Goal: Task Accomplishment & Management: Manage account settings

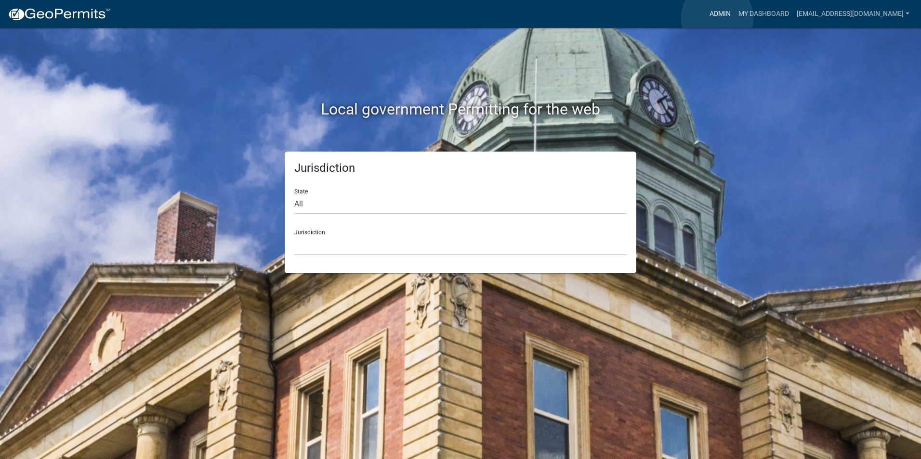
click at [717, 18] on link "Admin" at bounding box center [719, 14] width 29 height 18
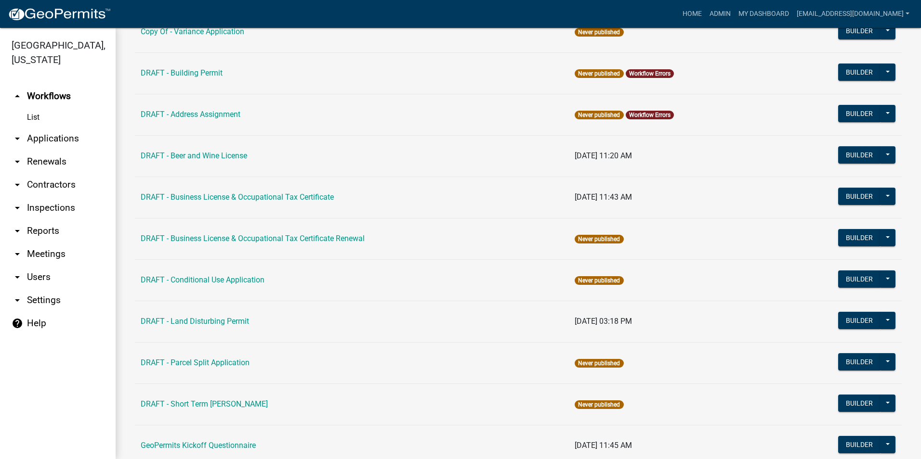
scroll to position [355, 0]
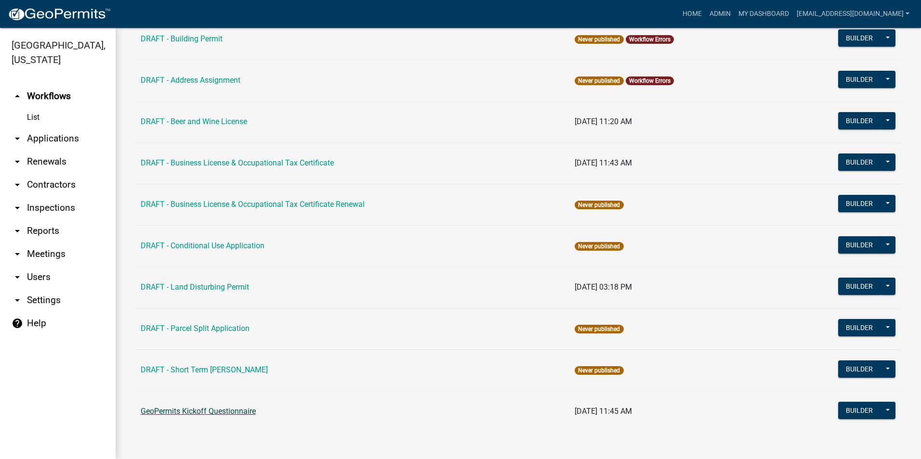
click at [228, 414] on link "GeoPermits Kickoff Questionnaire" at bounding box center [198, 411] width 115 height 9
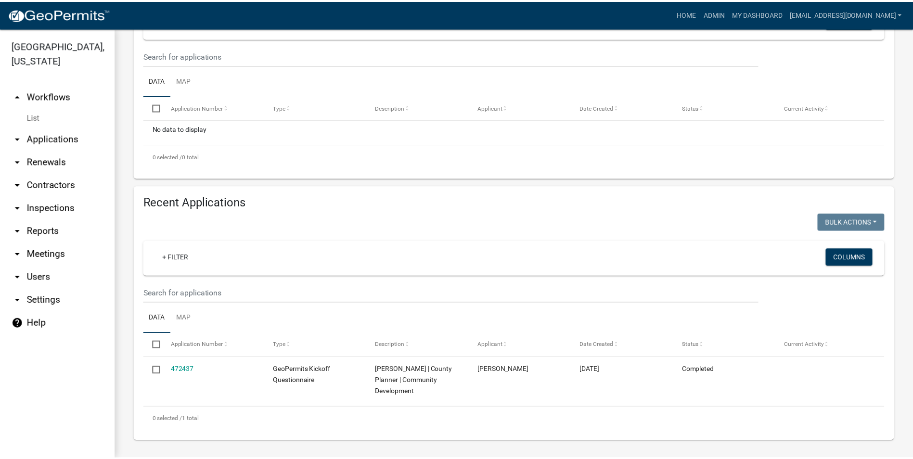
scroll to position [194, 0]
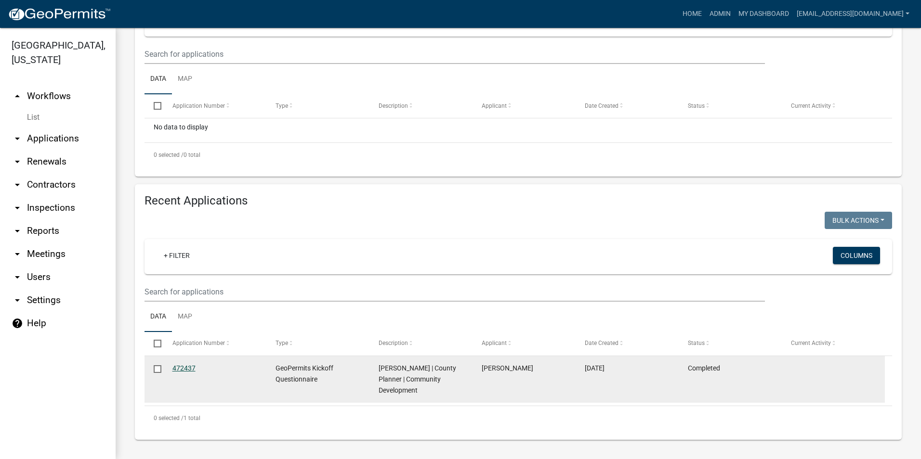
click at [188, 370] on link "472437" at bounding box center [183, 368] width 23 height 8
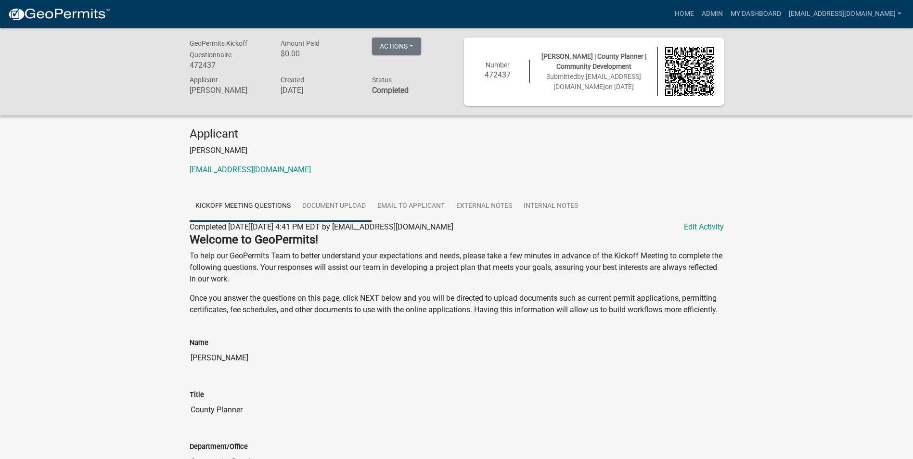
click at [331, 211] on link "Document Upload" at bounding box center [334, 206] width 75 height 31
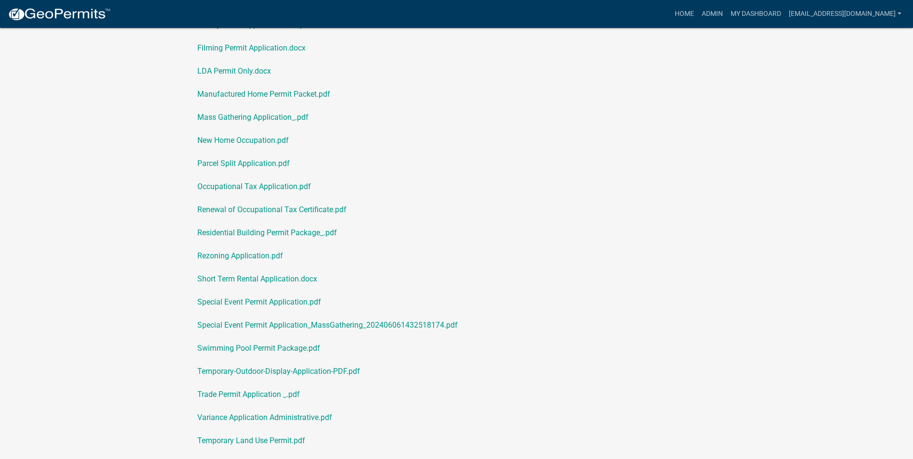
scroll to position [434, 0]
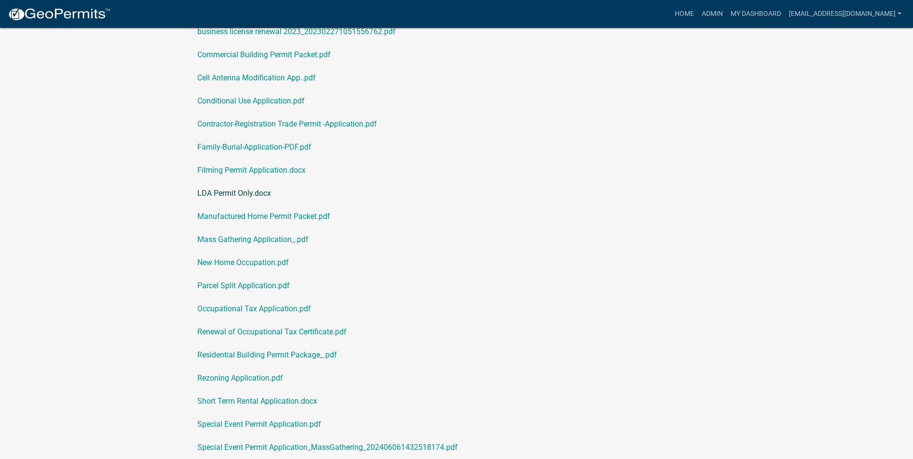
click at [456, 189] on link "LDA Permit Only.docx" at bounding box center [457, 193] width 534 height 23
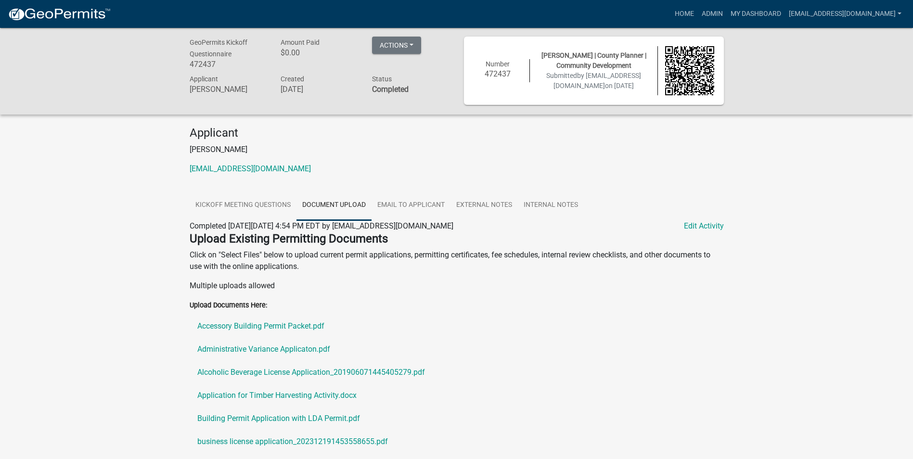
scroll to position [0, 0]
click at [323, 203] on link "Document Upload" at bounding box center [334, 206] width 75 height 31
click at [352, 206] on link "Document Upload" at bounding box center [334, 206] width 75 height 31
click at [701, 232] on link "Edit Activity" at bounding box center [704, 227] width 40 height 12
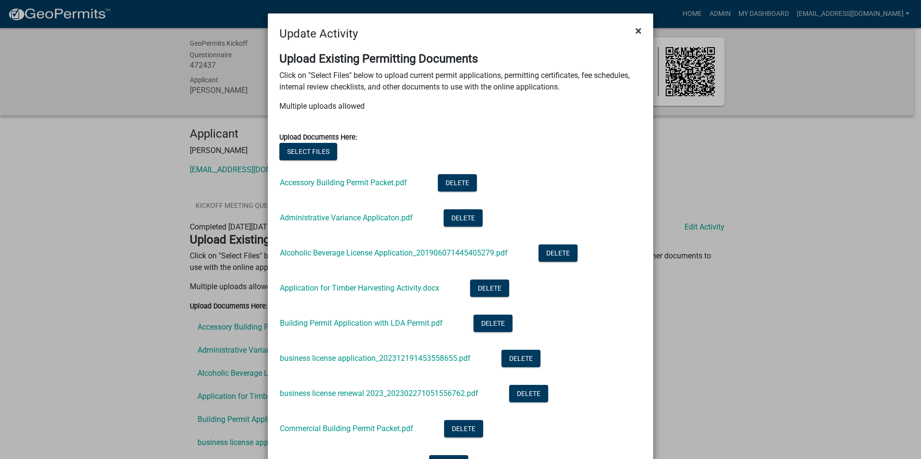
click at [635, 32] on span "×" at bounding box center [638, 30] width 6 height 13
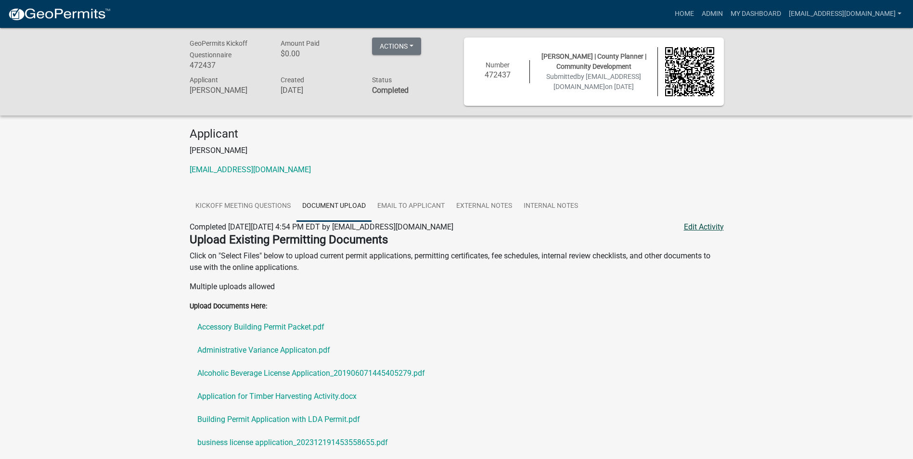
click at [714, 229] on link "Edit Activity" at bounding box center [704, 227] width 40 height 12
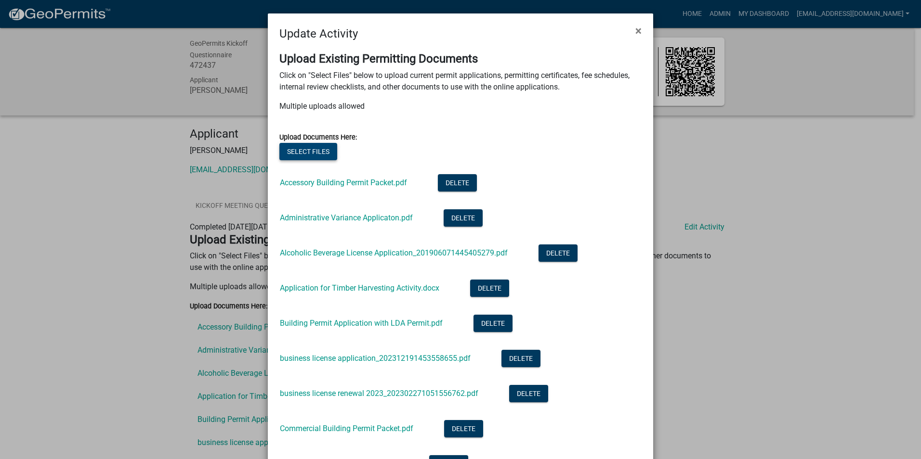
click at [317, 155] on button "Select files" at bounding box center [308, 151] width 58 height 17
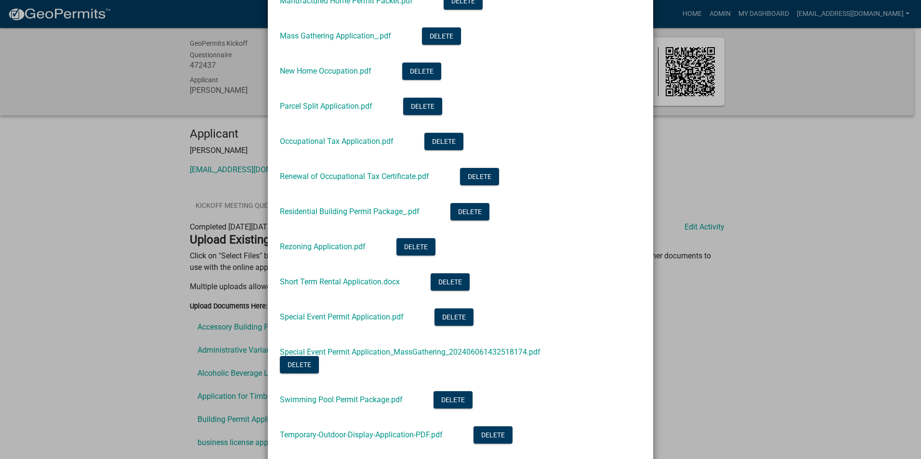
scroll to position [929, 0]
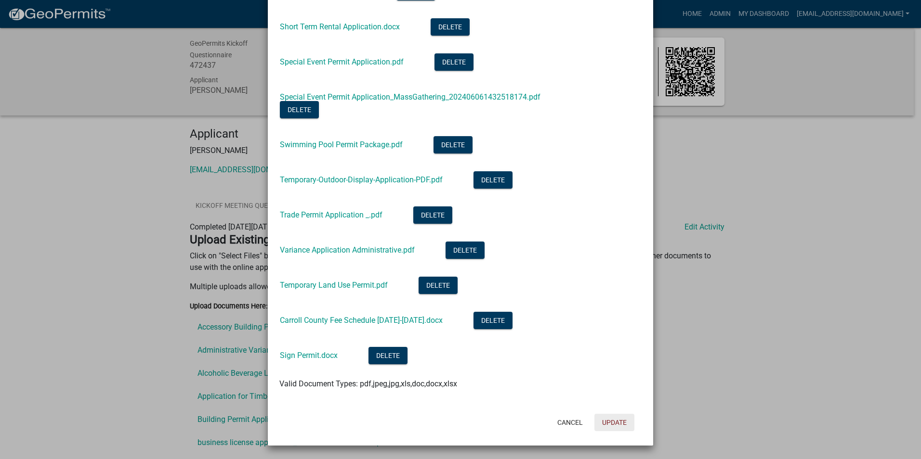
click at [606, 418] on button "Update" at bounding box center [614, 422] width 40 height 17
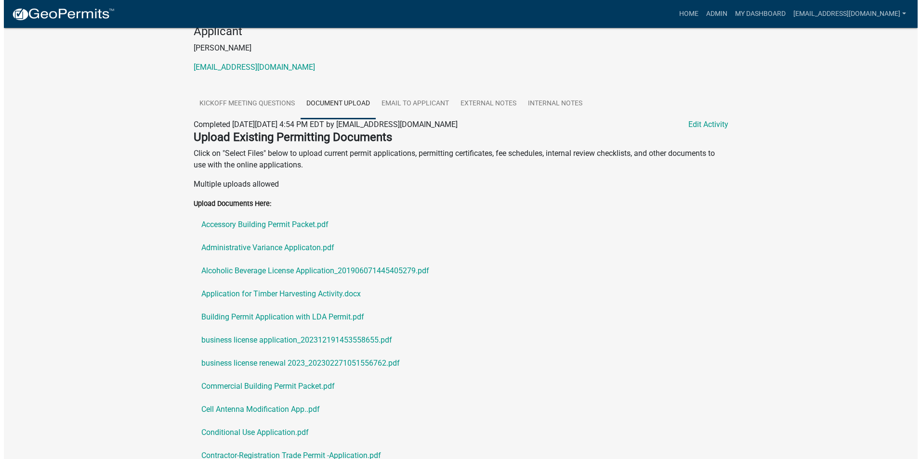
scroll to position [0, 0]
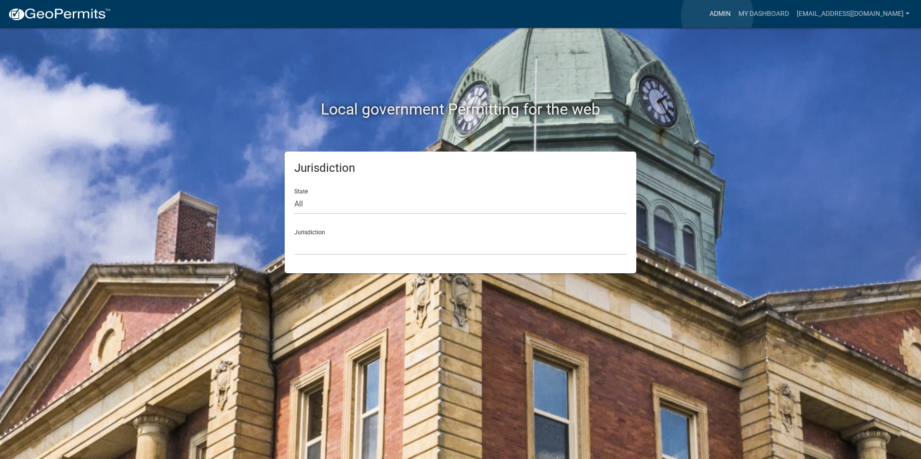
click at [717, 15] on link "Admin" at bounding box center [719, 14] width 29 height 18
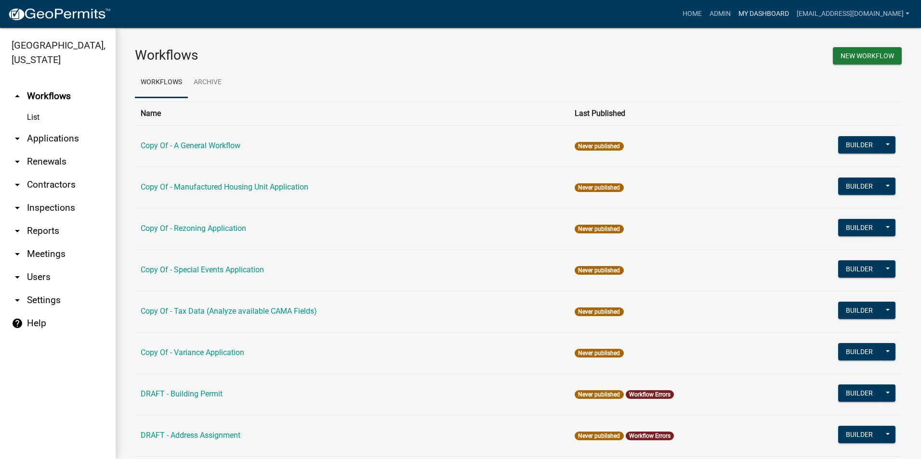
click at [734, 13] on link "My Dashboard" at bounding box center [763, 14] width 58 height 18
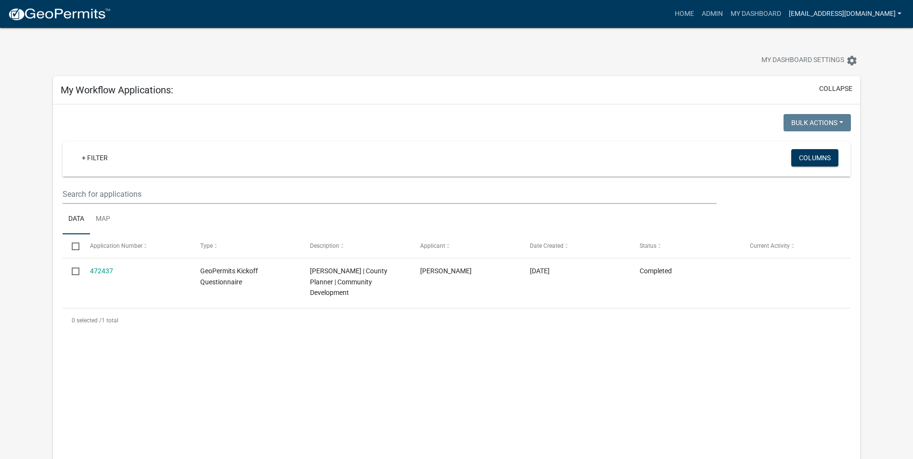
click at [804, 13] on link "[EMAIL_ADDRESS][DOMAIN_NAME]" at bounding box center [845, 14] width 120 height 18
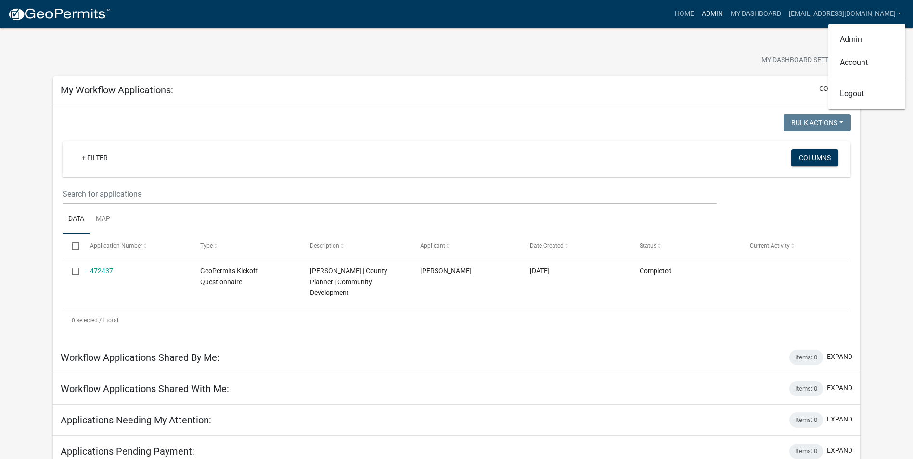
click at [699, 14] on link "Admin" at bounding box center [712, 14] width 29 height 18
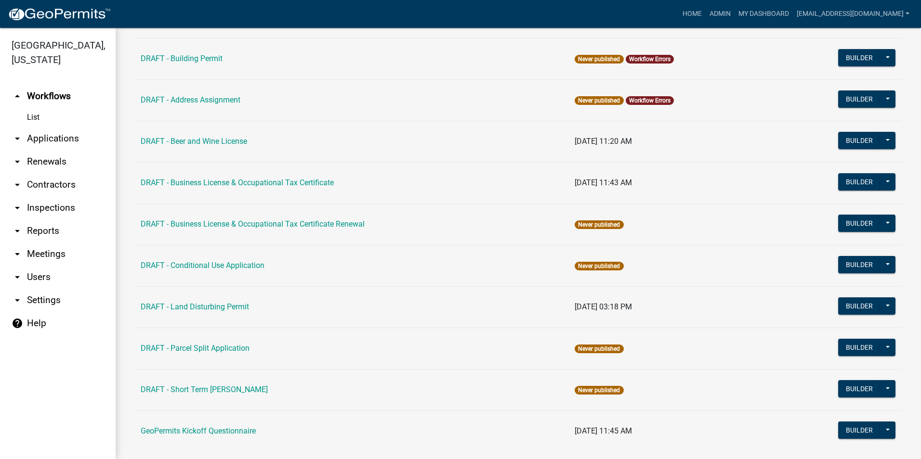
scroll to position [355, 0]
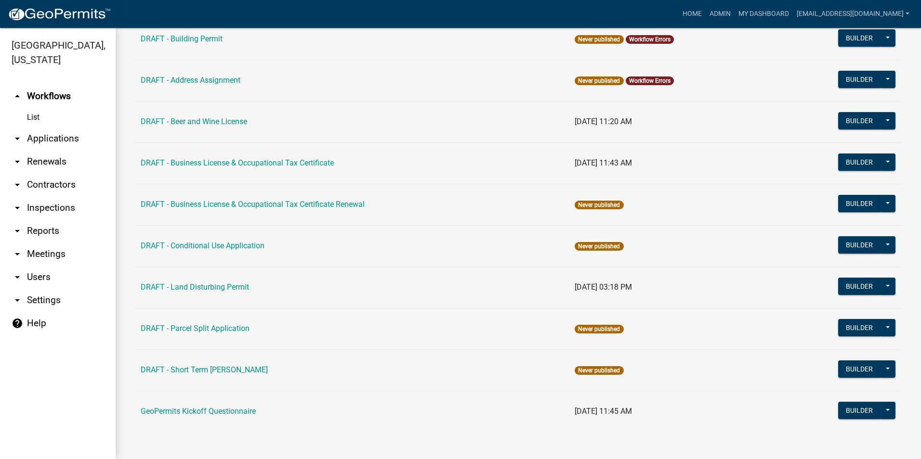
click at [49, 138] on link "arrow_drop_down Applications" at bounding box center [58, 138] width 116 height 23
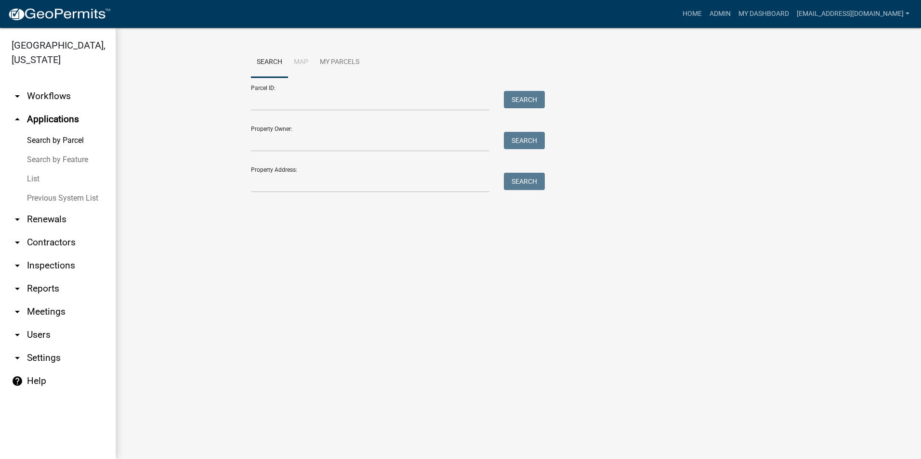
click at [47, 96] on link "arrow_drop_down Workflows" at bounding box center [58, 96] width 116 height 23
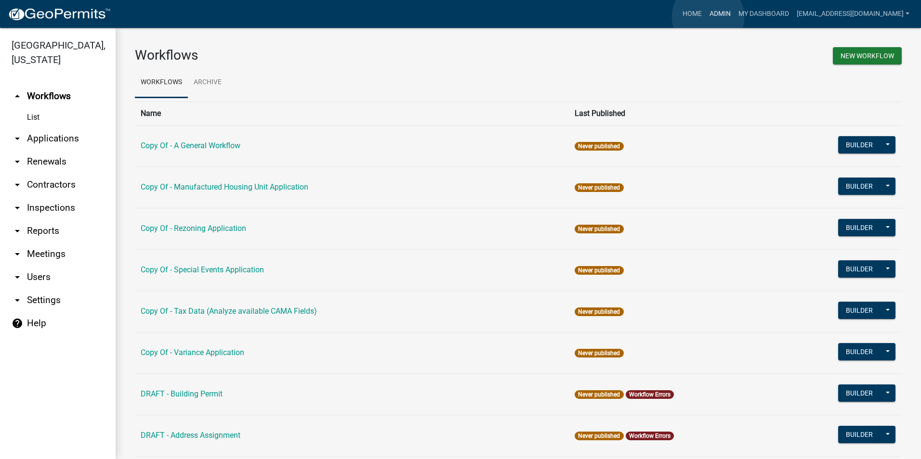
click at [708, 17] on link "Admin" at bounding box center [719, 14] width 29 height 18
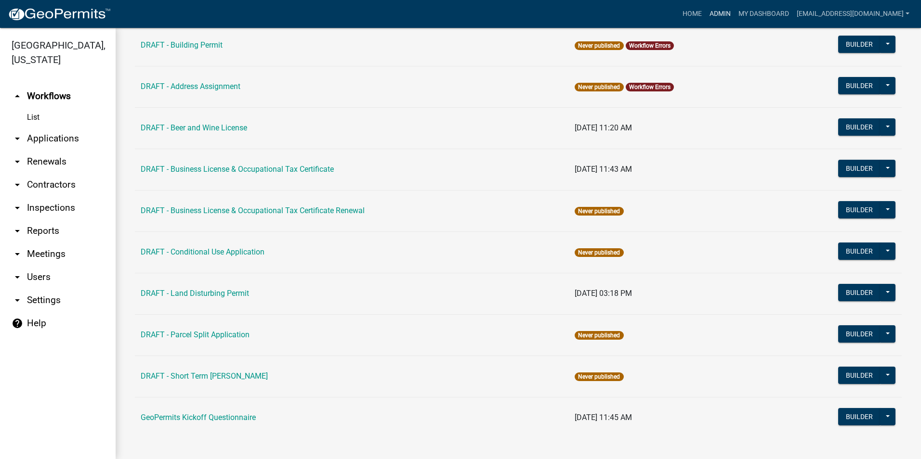
scroll to position [355, 0]
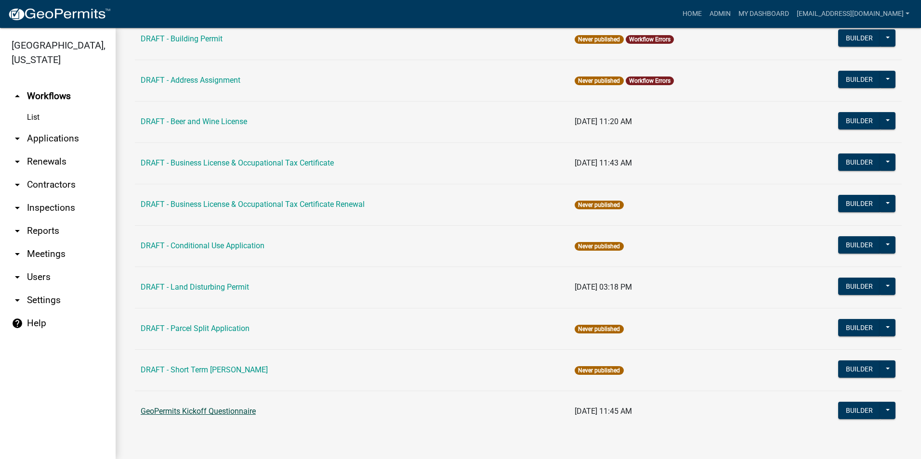
click at [236, 412] on link "GeoPermits Kickoff Questionnaire" at bounding box center [198, 411] width 115 height 9
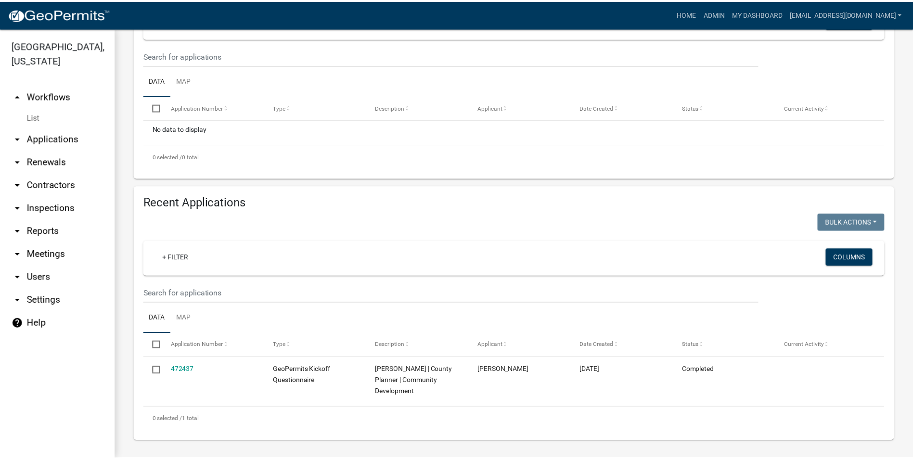
scroll to position [194, 0]
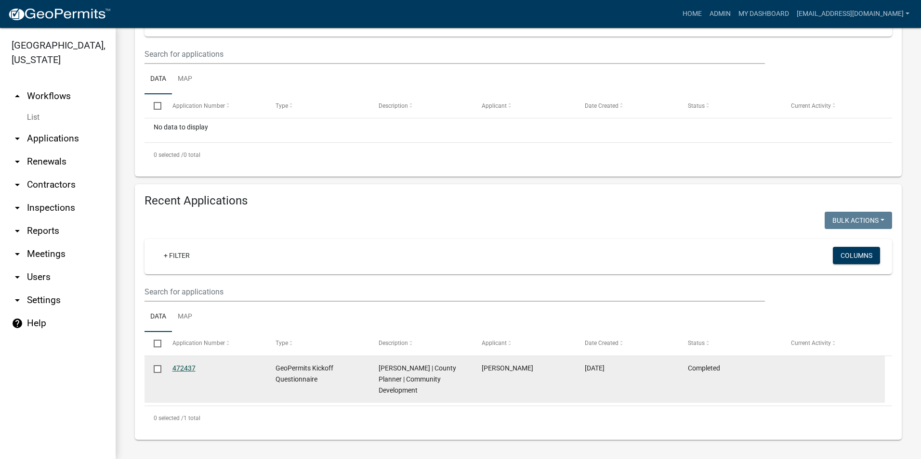
click at [186, 368] on link "472437" at bounding box center [183, 368] width 23 height 8
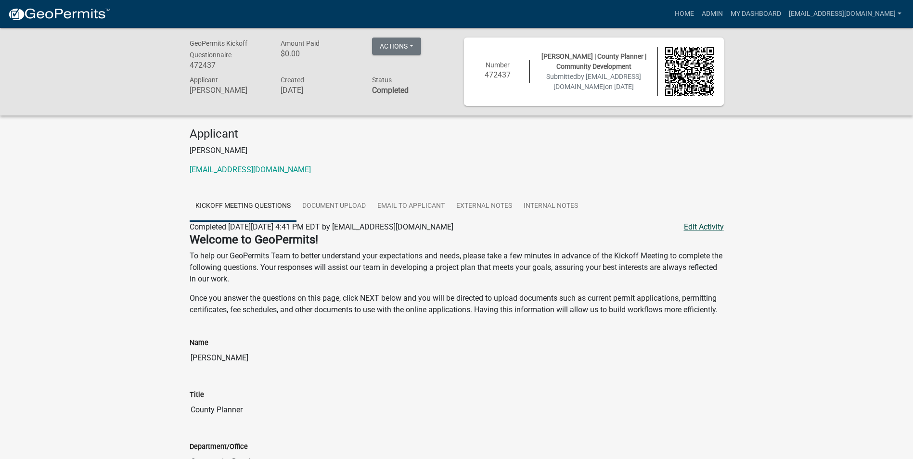
click at [708, 229] on link "Edit Activity" at bounding box center [704, 227] width 40 height 12
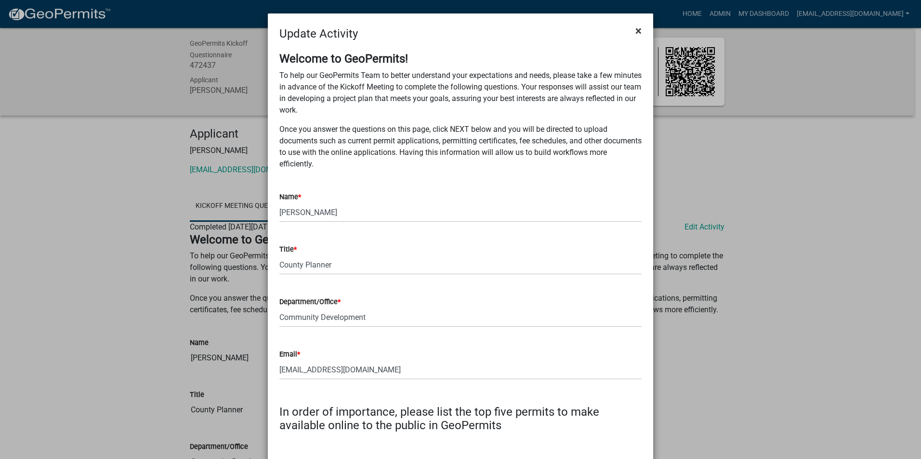
click at [635, 28] on span "×" at bounding box center [638, 30] width 6 height 13
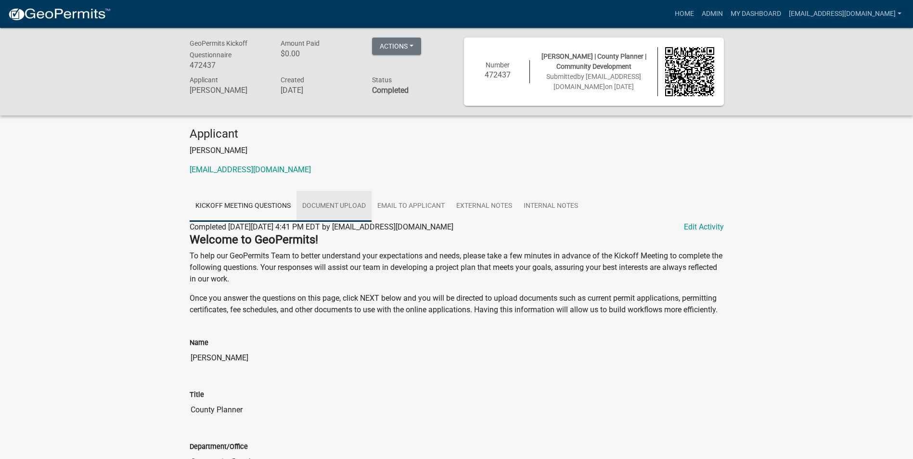
click at [339, 207] on link "Document Upload" at bounding box center [334, 206] width 75 height 31
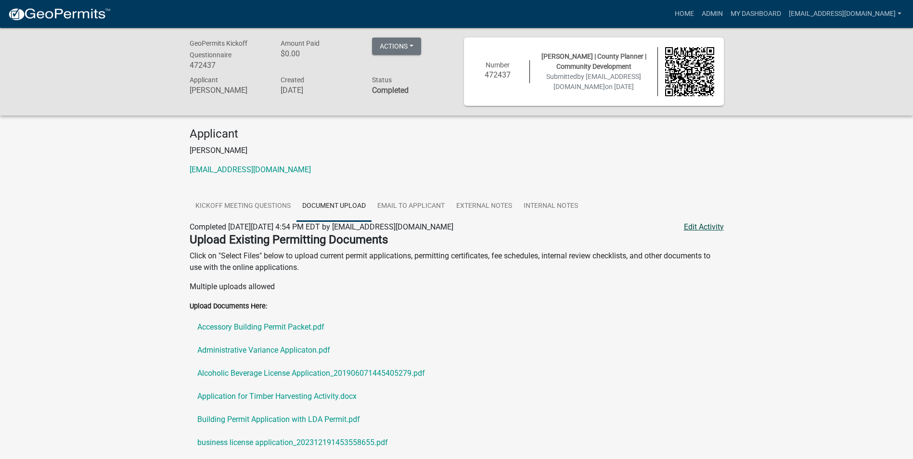
click at [697, 233] on link "Edit Activity" at bounding box center [704, 227] width 40 height 12
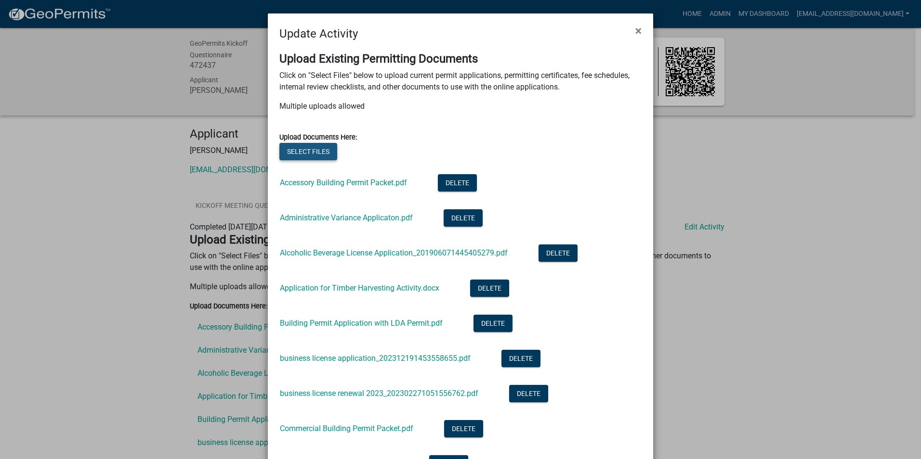
click at [307, 157] on button "Select files" at bounding box center [308, 151] width 58 height 17
click at [327, 182] on link "Accessory Building Permit Packet.pdf" at bounding box center [343, 182] width 127 height 9
click at [302, 156] on button "Select files" at bounding box center [308, 151] width 58 height 17
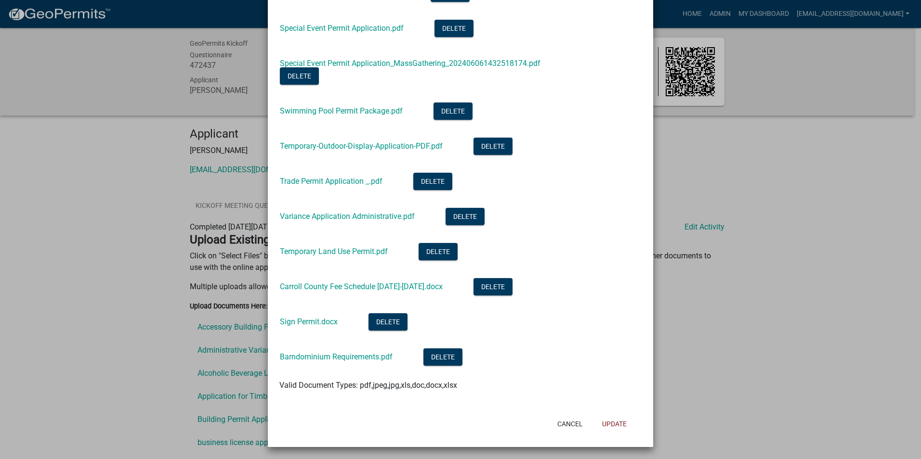
scroll to position [964, 0]
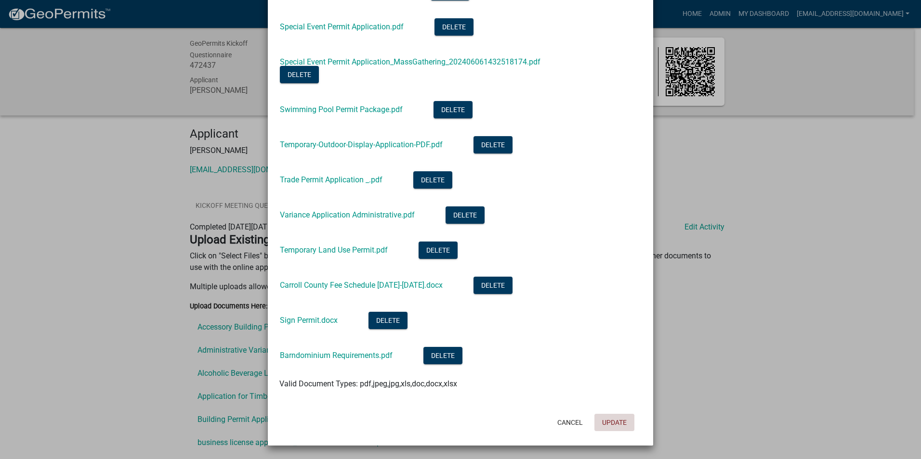
click at [609, 421] on button "Update" at bounding box center [614, 422] width 40 height 17
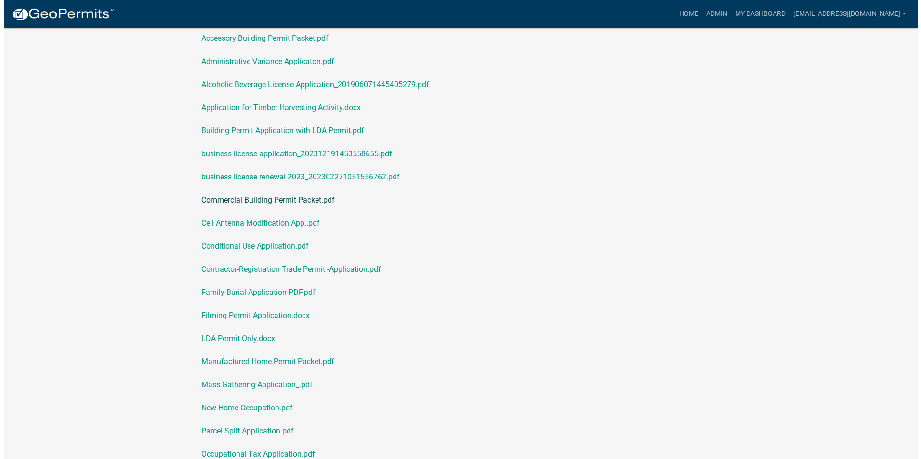
scroll to position [0, 0]
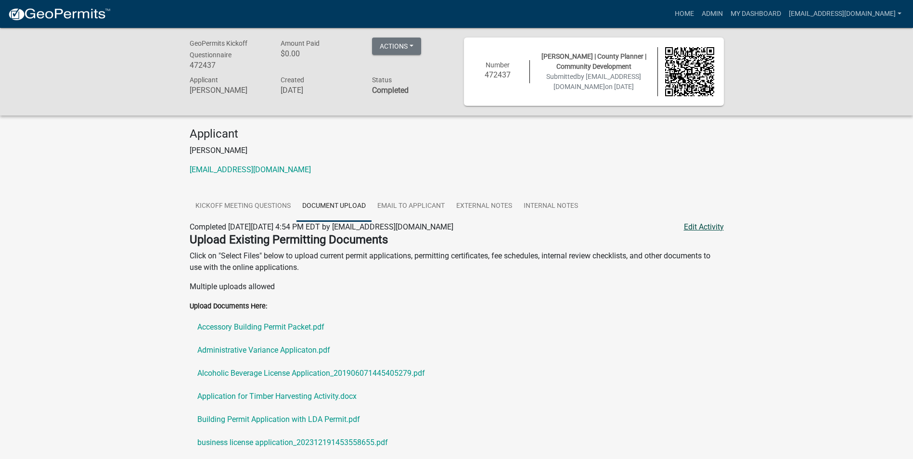
click at [706, 228] on link "Edit Activity" at bounding box center [704, 227] width 40 height 12
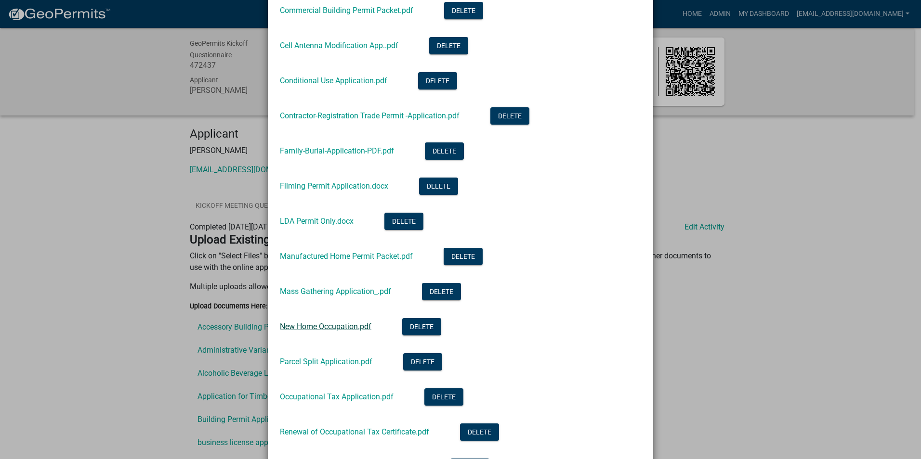
scroll to position [433, 0]
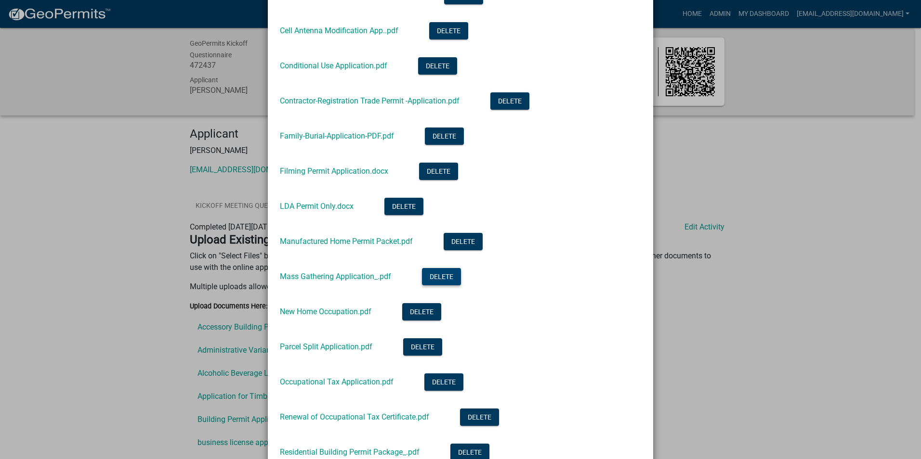
click at [428, 277] on button "Delete" at bounding box center [441, 276] width 39 height 17
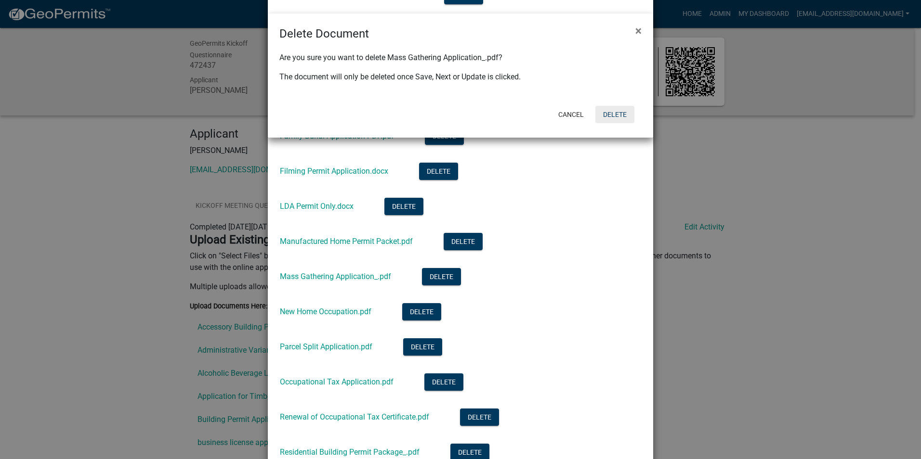
click at [607, 117] on button "Delete" at bounding box center [614, 114] width 39 height 17
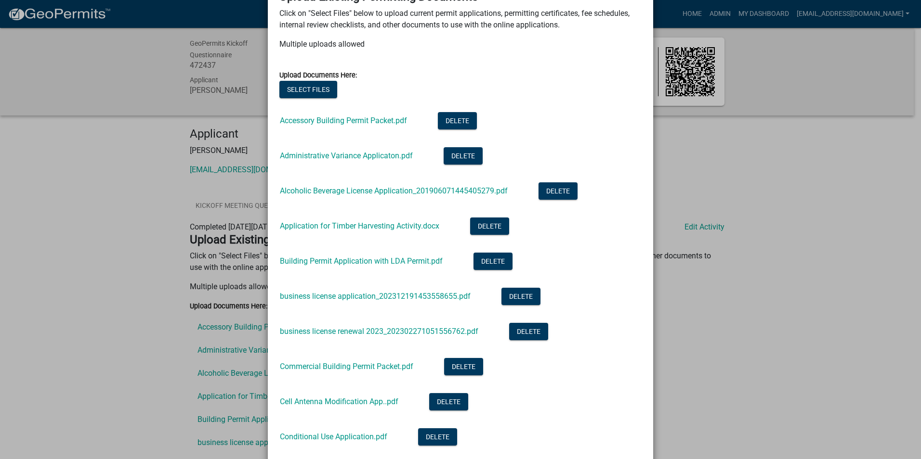
scroll to position [0, 0]
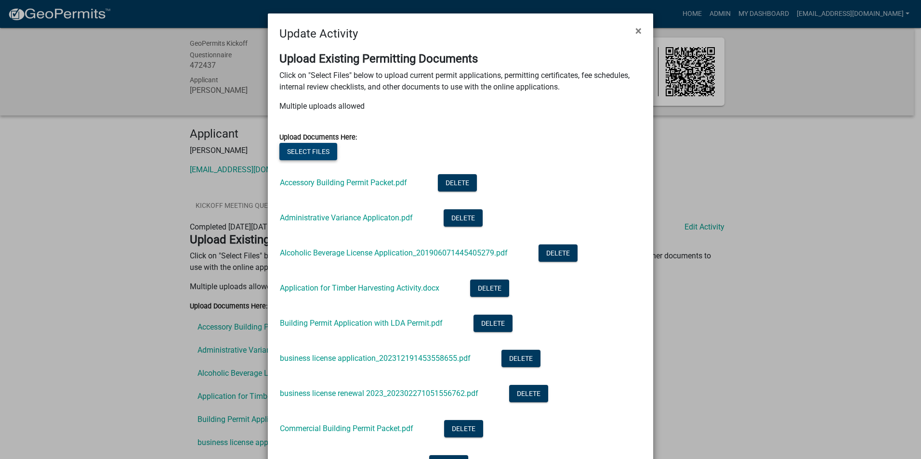
click at [318, 154] on button "Select files" at bounding box center [308, 151] width 58 height 17
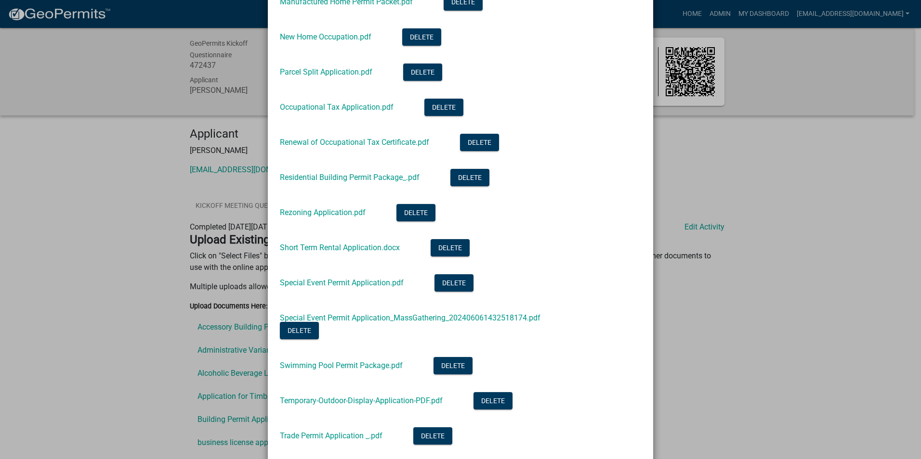
scroll to position [674, 0]
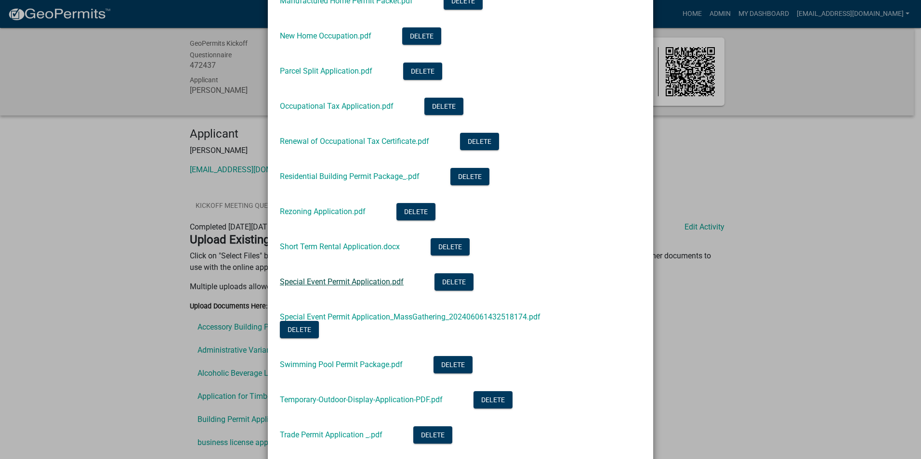
click at [371, 280] on link "Special Event Permit Application.pdf" at bounding box center [342, 281] width 124 height 9
click at [797, 266] on ngb-modal-window "Update Activity × Upload Existing Permitting Documents Click on "Select Files" …" at bounding box center [460, 229] width 921 height 459
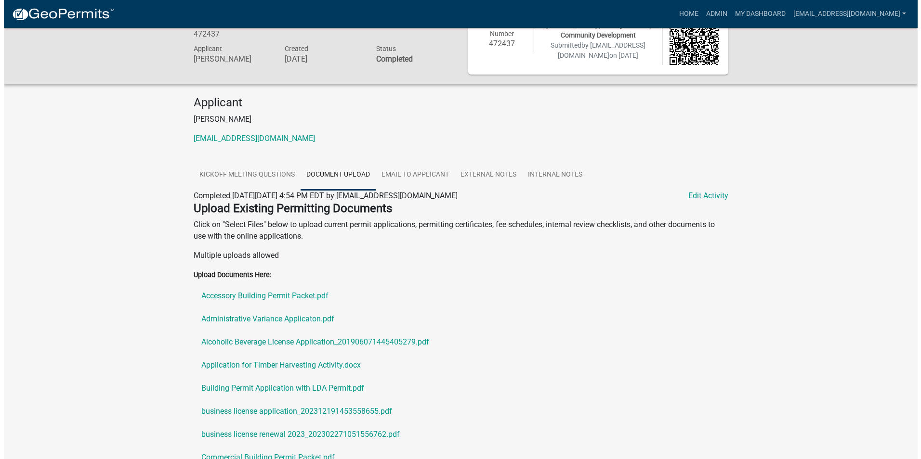
scroll to position [48, 0]
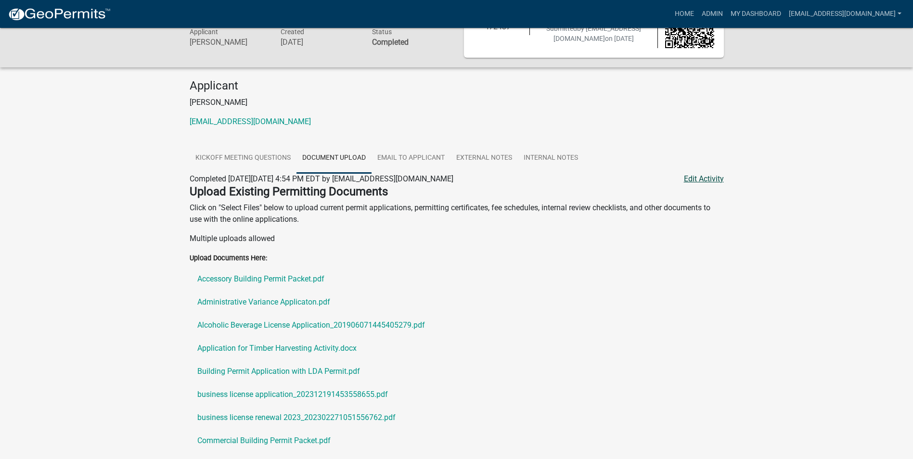
click at [714, 183] on link "Edit Activity" at bounding box center [704, 179] width 40 height 12
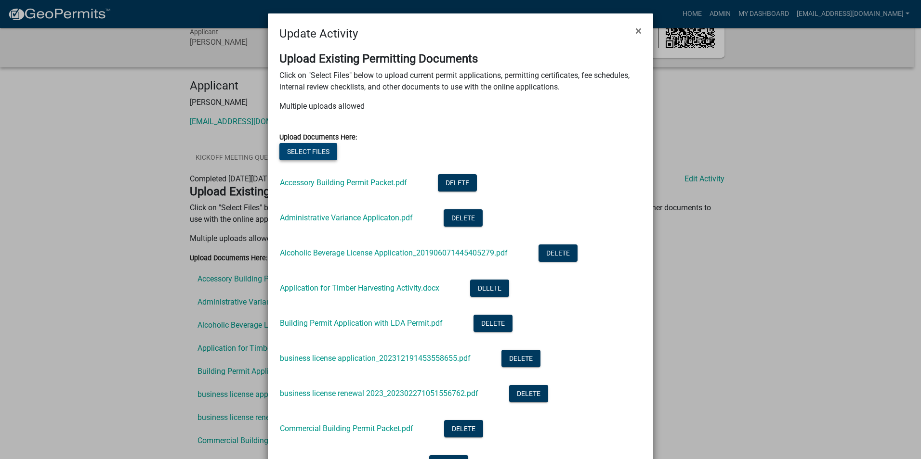
click at [297, 151] on button "Select files" at bounding box center [308, 151] width 58 height 17
click at [298, 147] on button "Select files" at bounding box center [308, 151] width 58 height 17
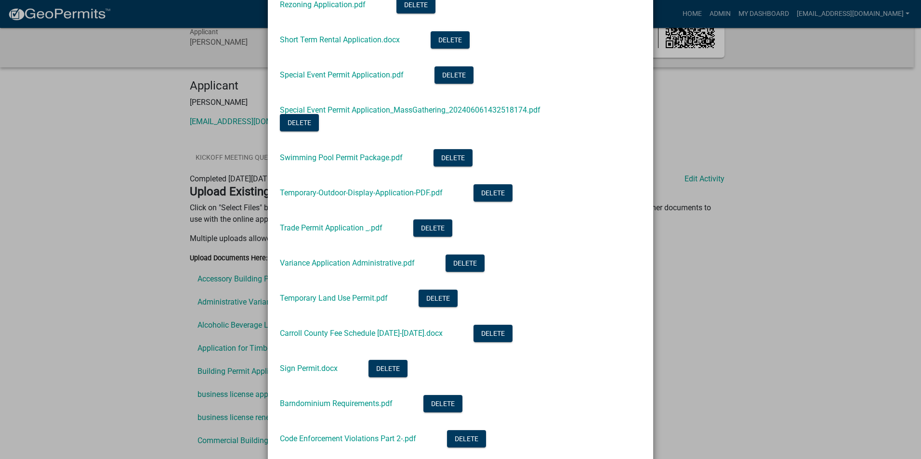
scroll to position [999, 0]
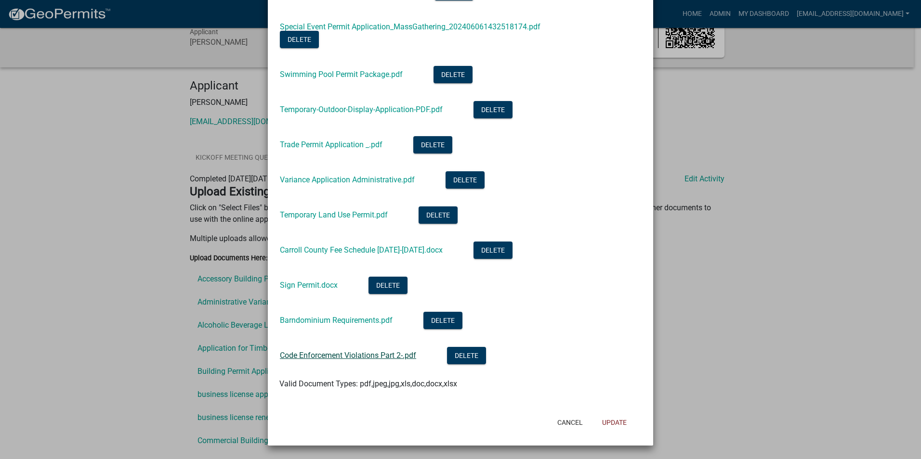
click at [314, 353] on link "Code Enforcement Violations Part 2-.pdf" at bounding box center [348, 355] width 136 height 9
click at [614, 420] on button "Update" at bounding box center [614, 422] width 40 height 17
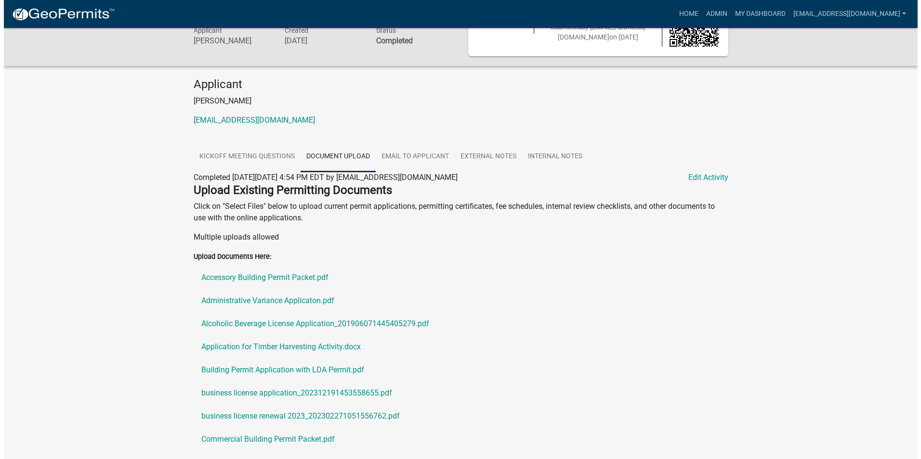
scroll to position [0, 0]
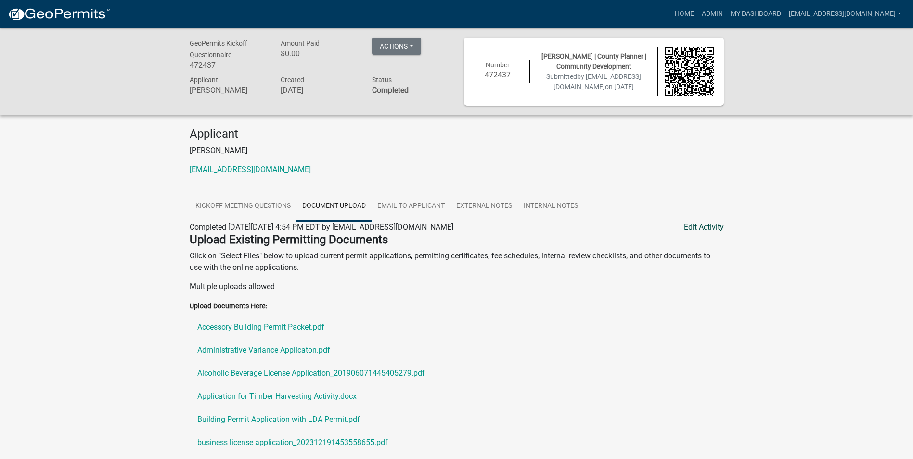
click at [711, 231] on link "Edit Activity" at bounding box center [704, 227] width 40 height 12
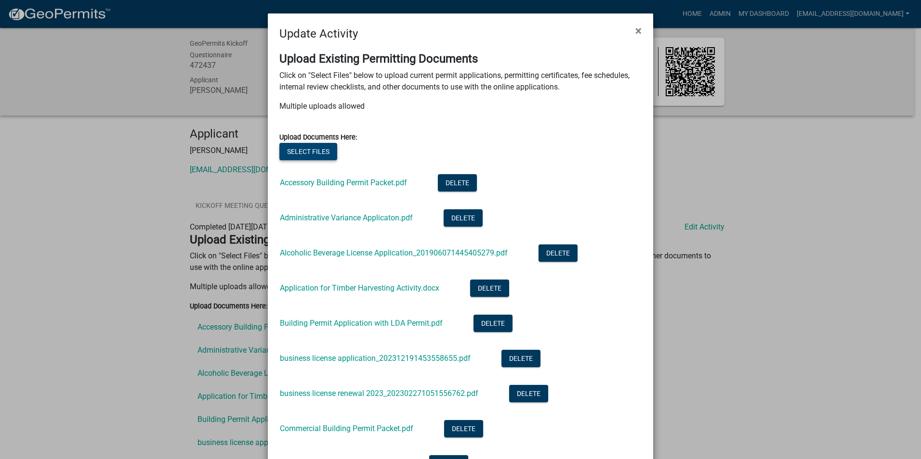
click at [327, 153] on button "Select files" at bounding box center [308, 151] width 58 height 17
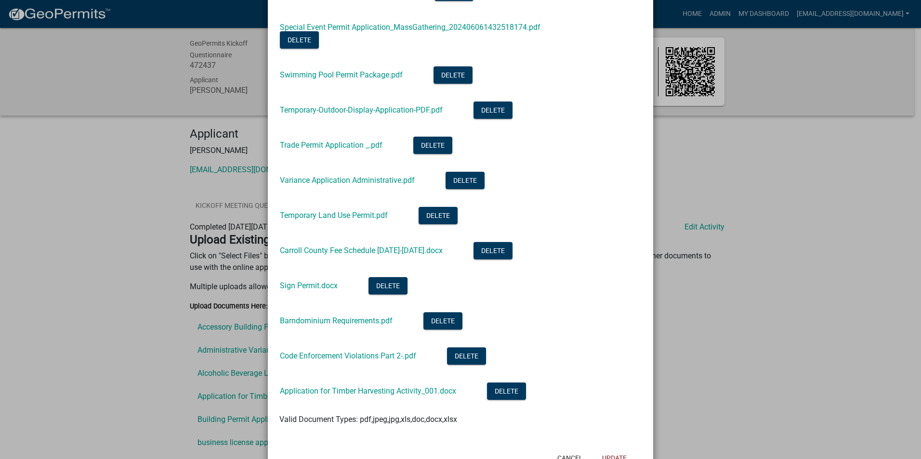
scroll to position [1035, 0]
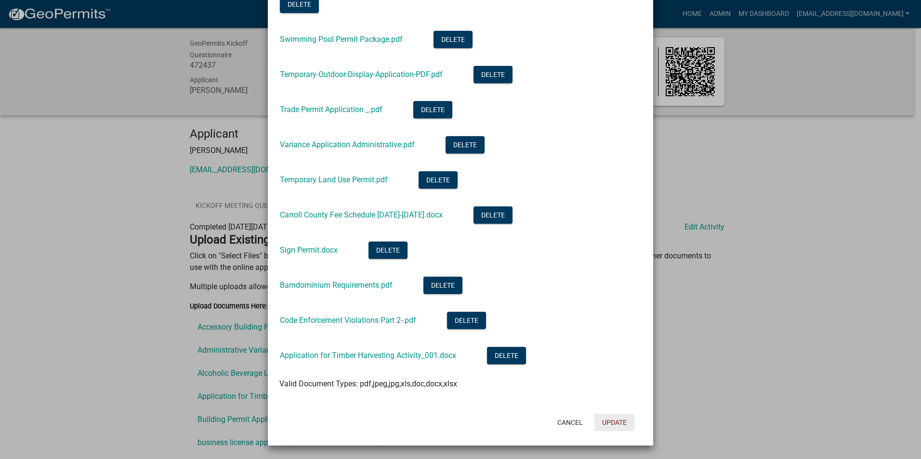
click at [613, 420] on button "Update" at bounding box center [614, 422] width 40 height 17
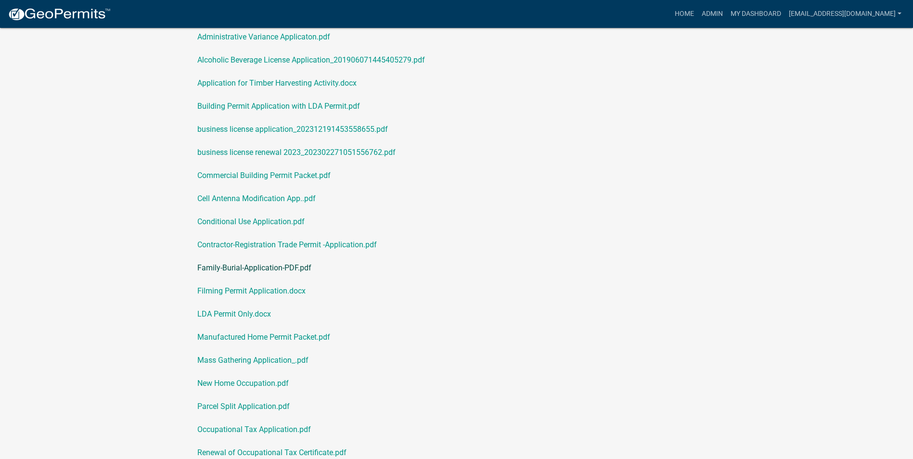
scroll to position [433, 0]
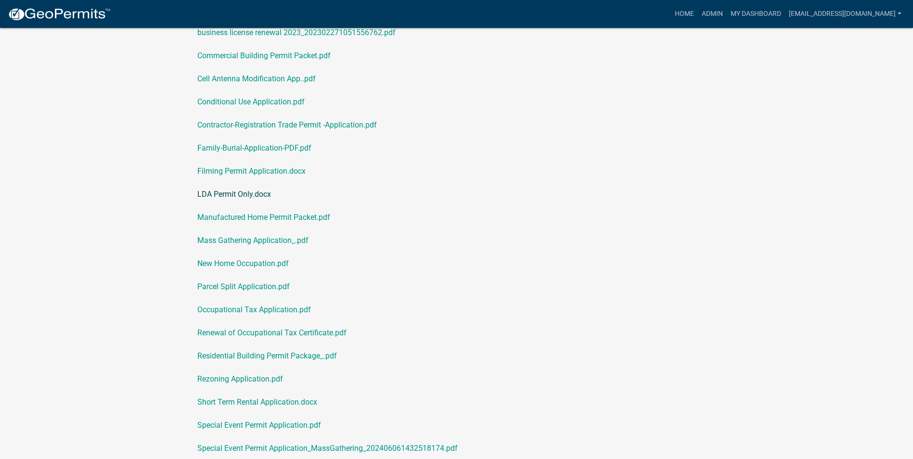
click at [233, 194] on link "LDA Permit Only.docx" at bounding box center [457, 194] width 534 height 23
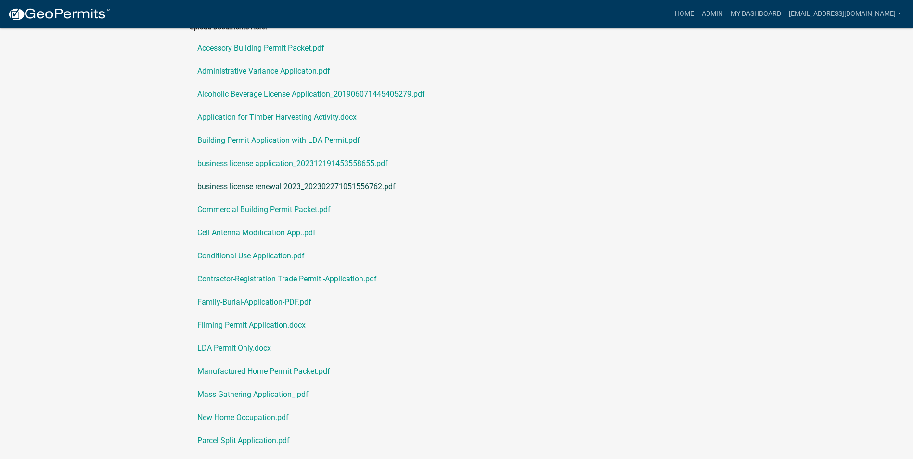
scroll to position [289, 0]
